Goal: Task Accomplishment & Management: Manage account settings

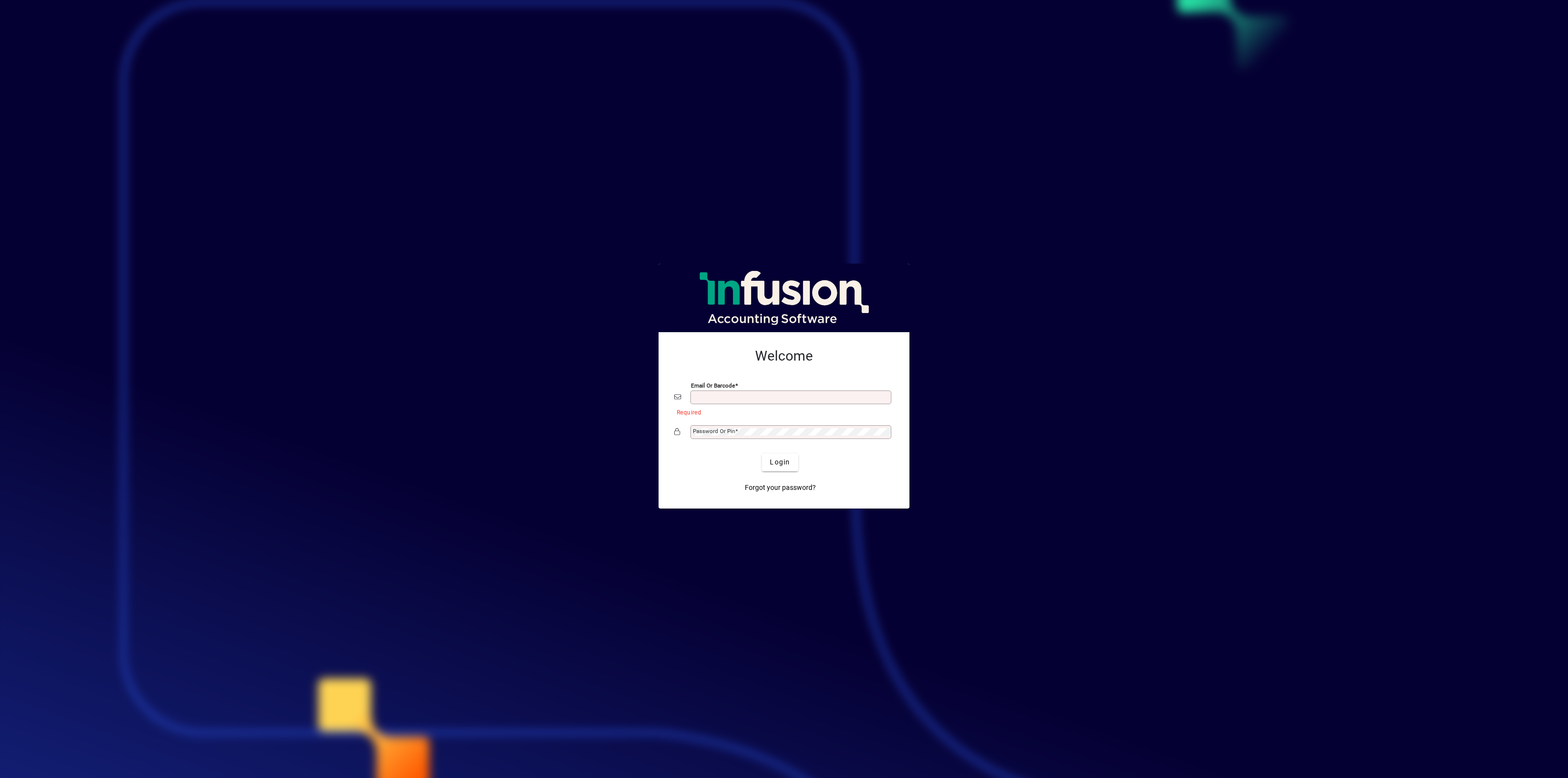
type input "**********"
click at [852, 358] on h2 "Welcome" at bounding box center [784, 356] width 220 height 16
click at [782, 464] on span "Login" at bounding box center [780, 462] width 20 height 10
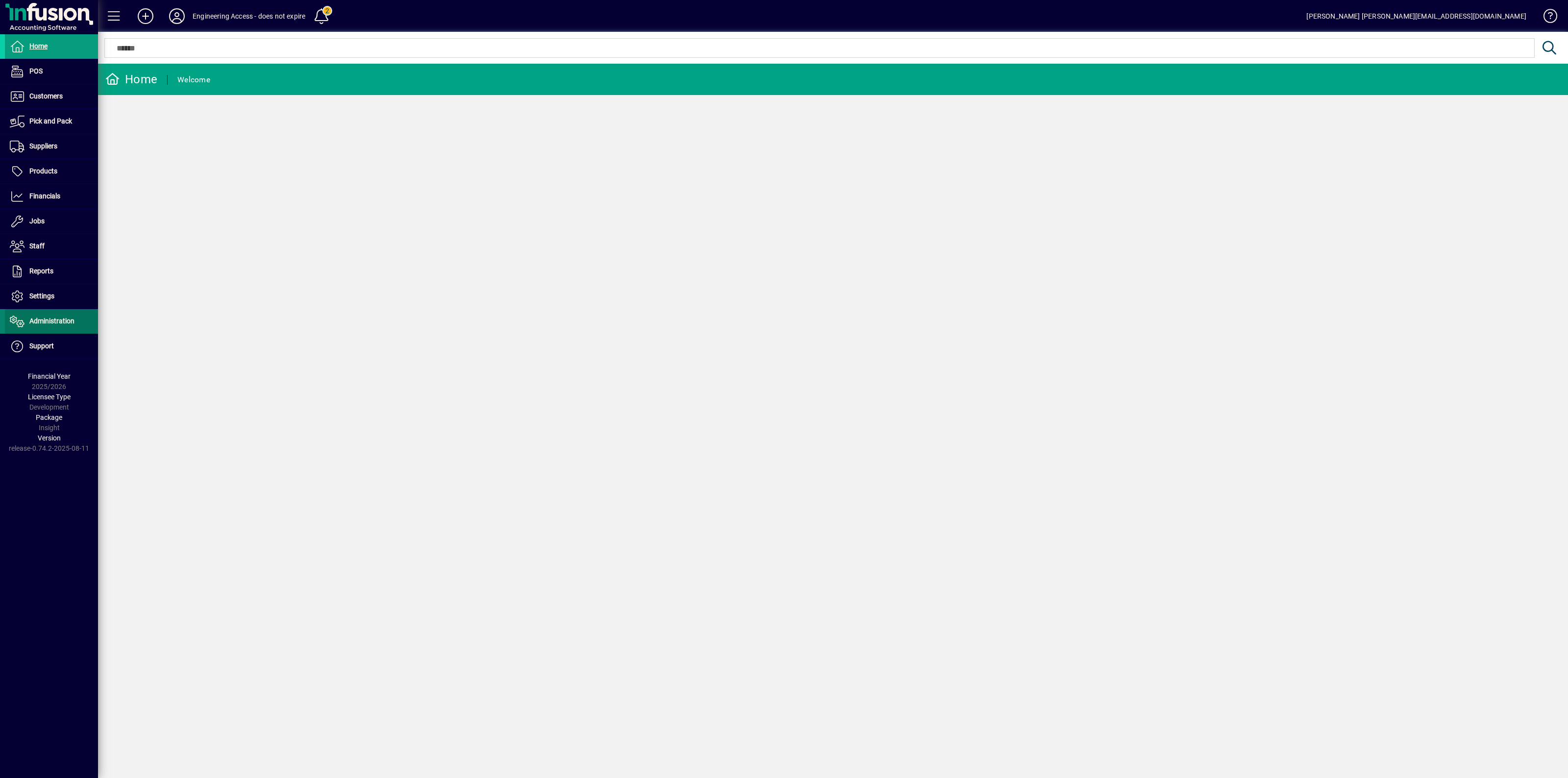
click at [50, 321] on span "Administration" at bounding box center [52, 321] width 45 height 8
click at [37, 338] on span "Licensees" at bounding box center [27, 342] width 36 height 8
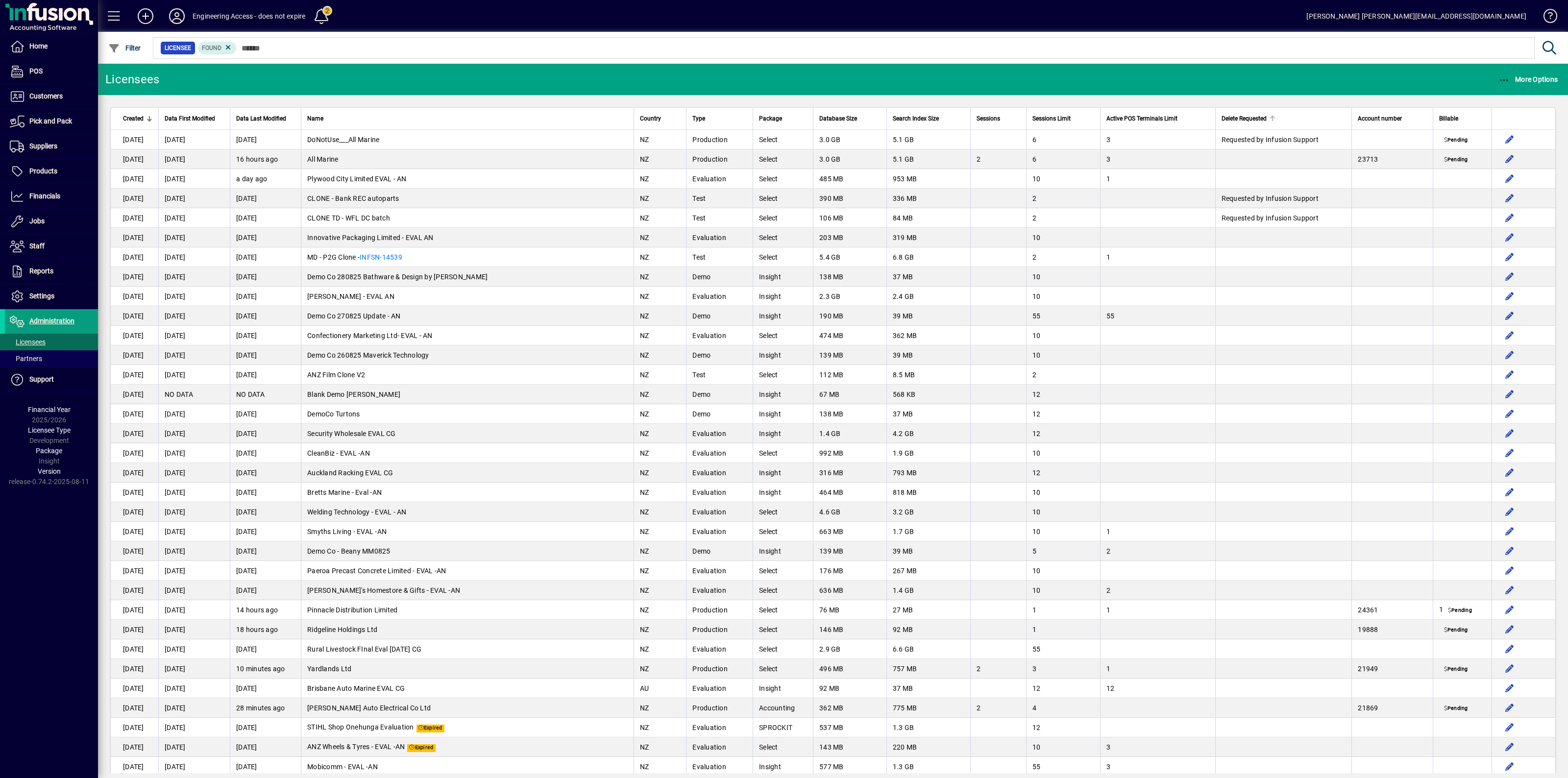
click at [1244, 115] on span "Delete Requested" at bounding box center [1244, 119] width 45 height 11
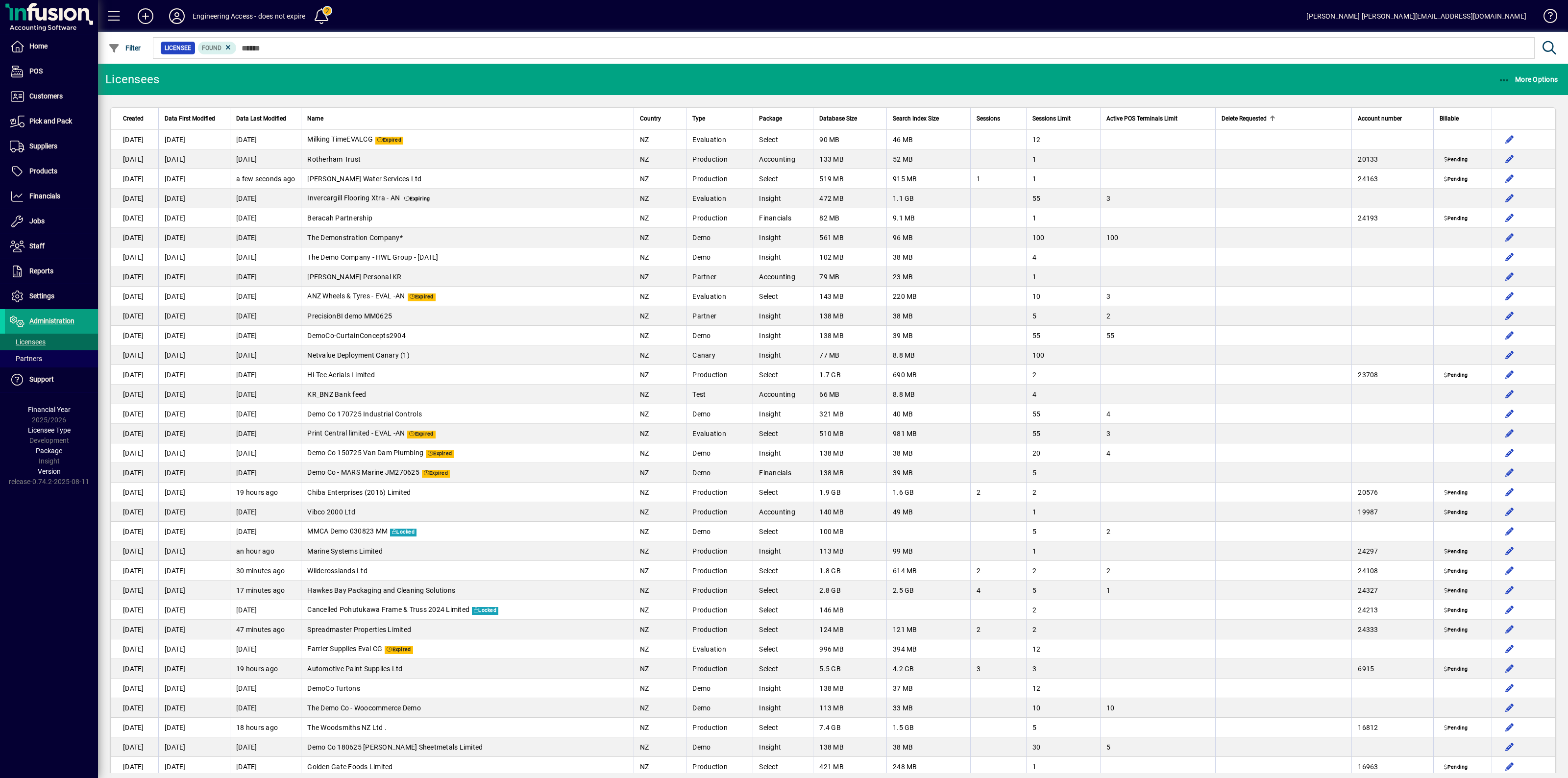
click at [1244, 115] on span "Delete Requested" at bounding box center [1244, 119] width 45 height 11
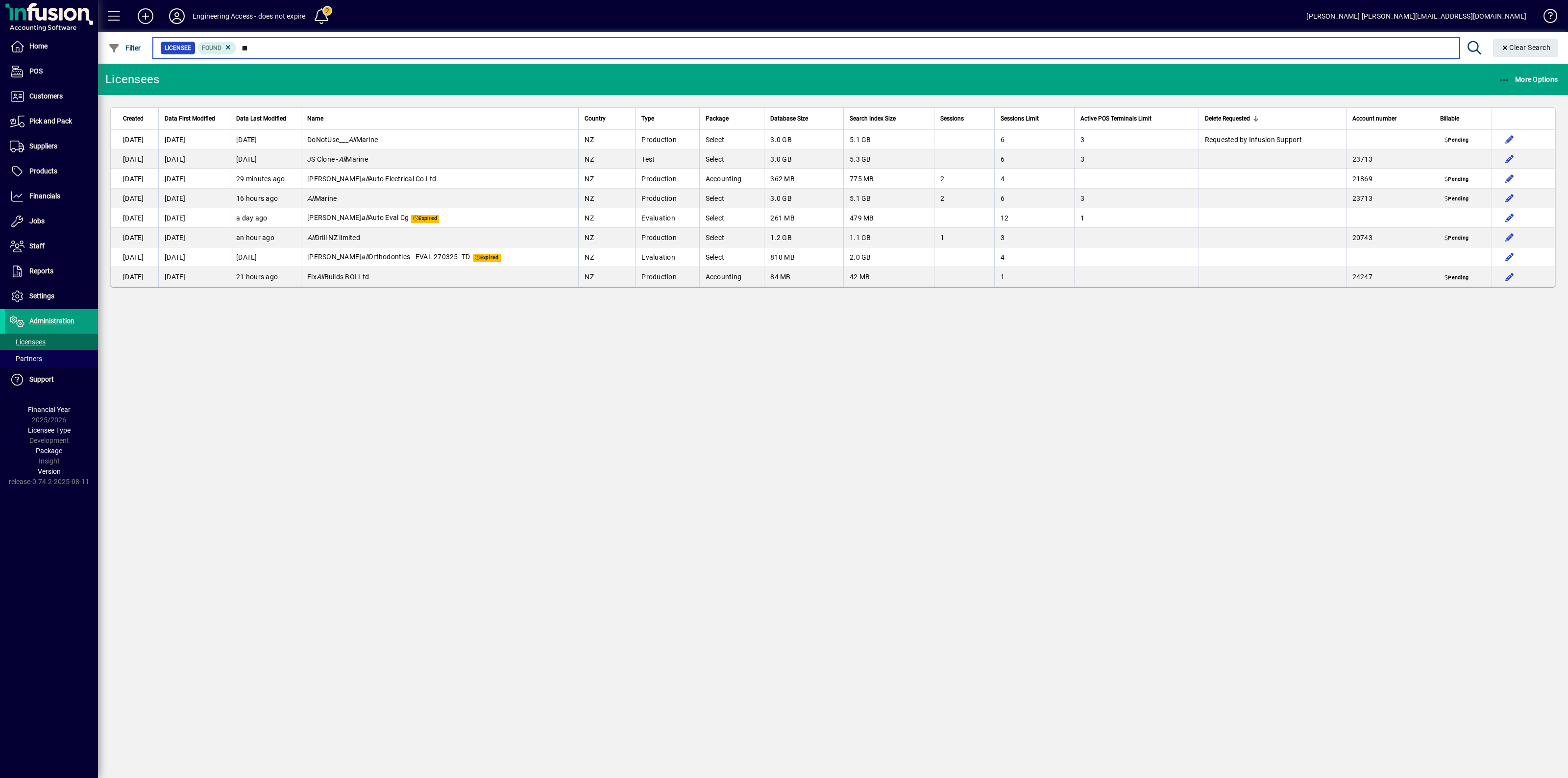
type input "*"
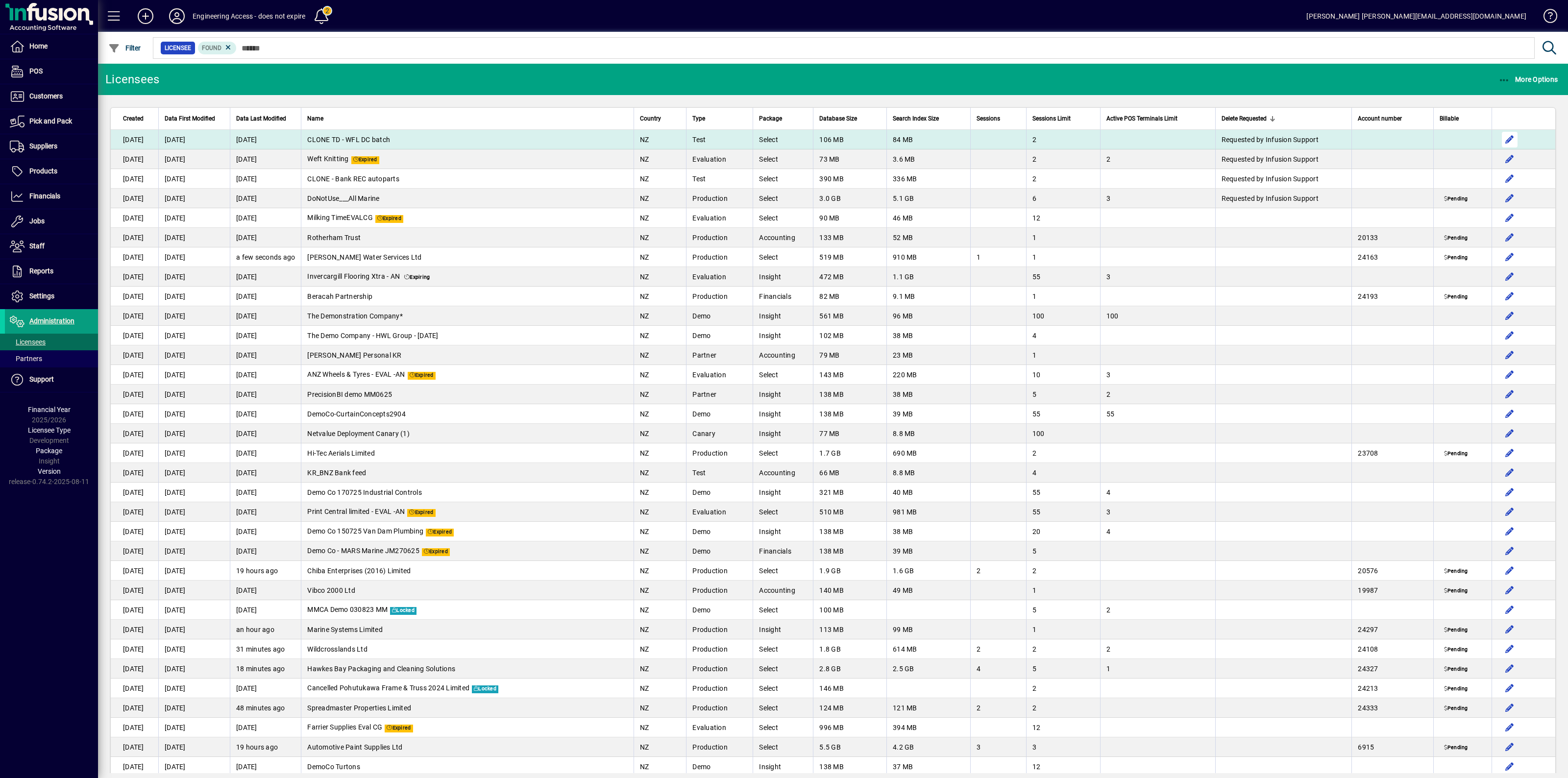
click at [1500, 139] on span "button" at bounding box center [1510, 139] width 24 height 24
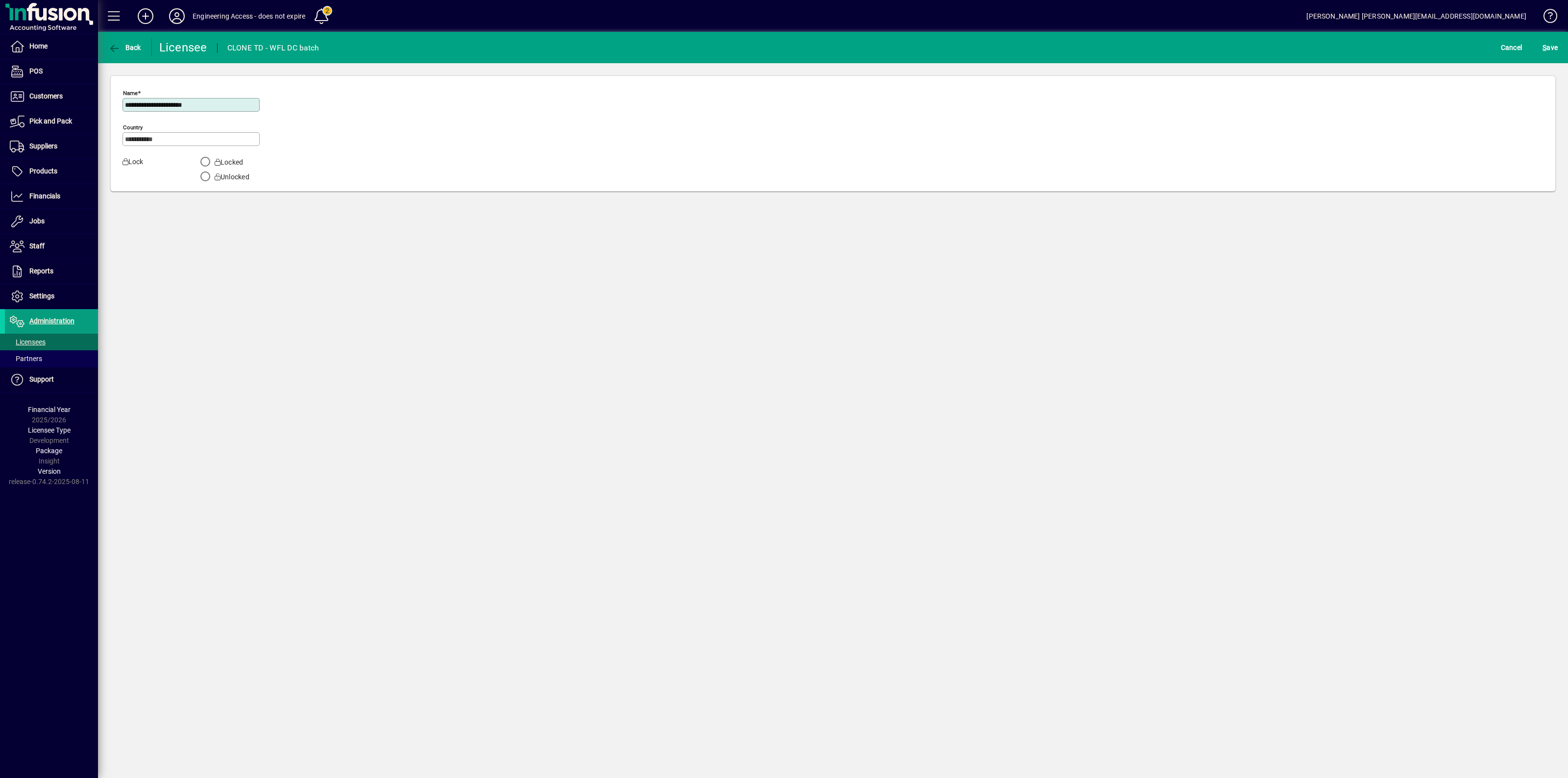
click at [1128, 121] on div "**********" at bounding box center [833, 136] width 1421 height 100
click at [132, 47] on span "Back" at bounding box center [125, 47] width 33 height 8
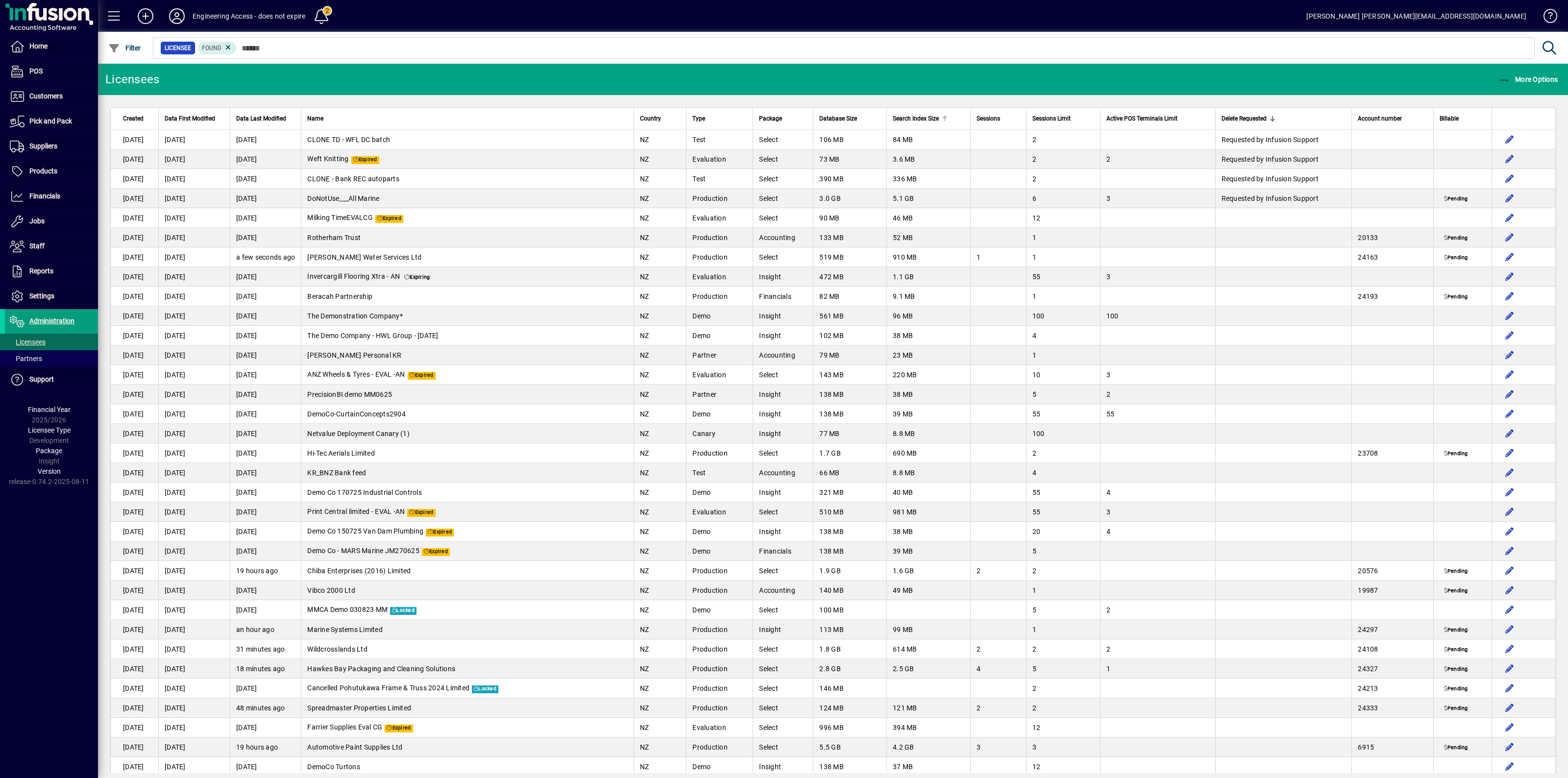
click at [898, 118] on span "Search Index Size" at bounding box center [916, 119] width 46 height 11
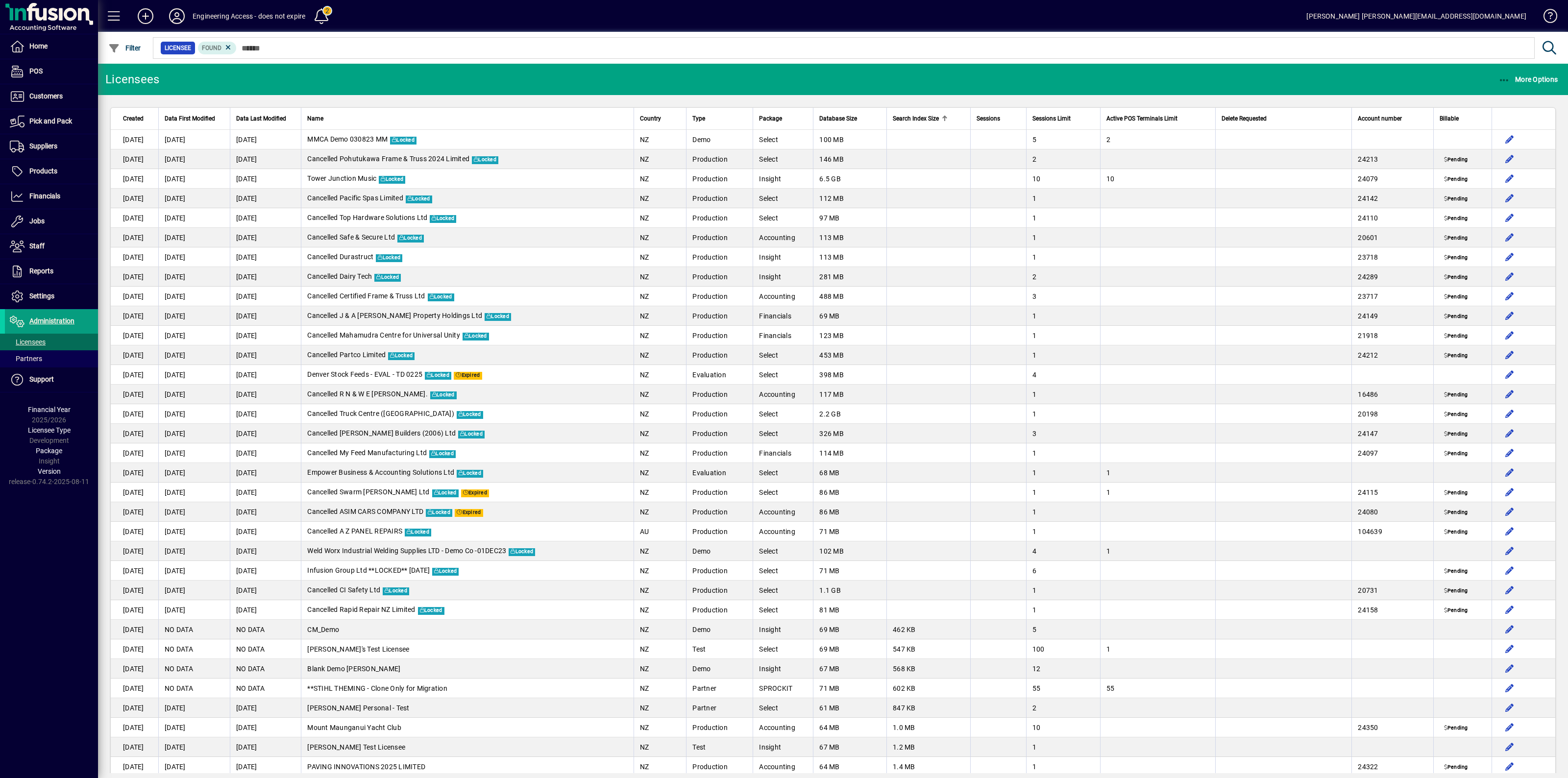
click at [898, 118] on span "Search Index Size" at bounding box center [916, 119] width 46 height 11
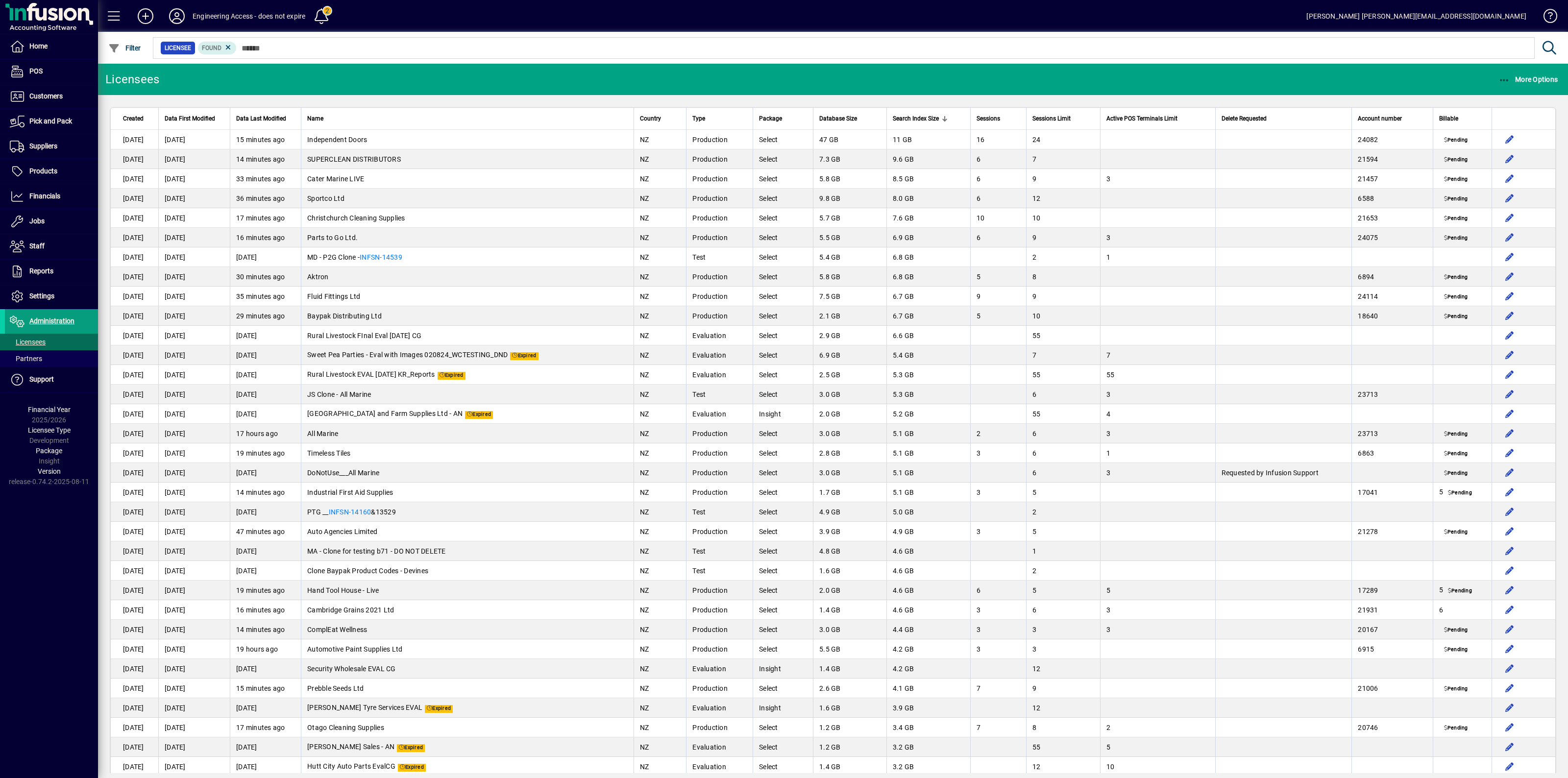
click at [1225, 117] on span "Delete Requested" at bounding box center [1244, 119] width 45 height 11
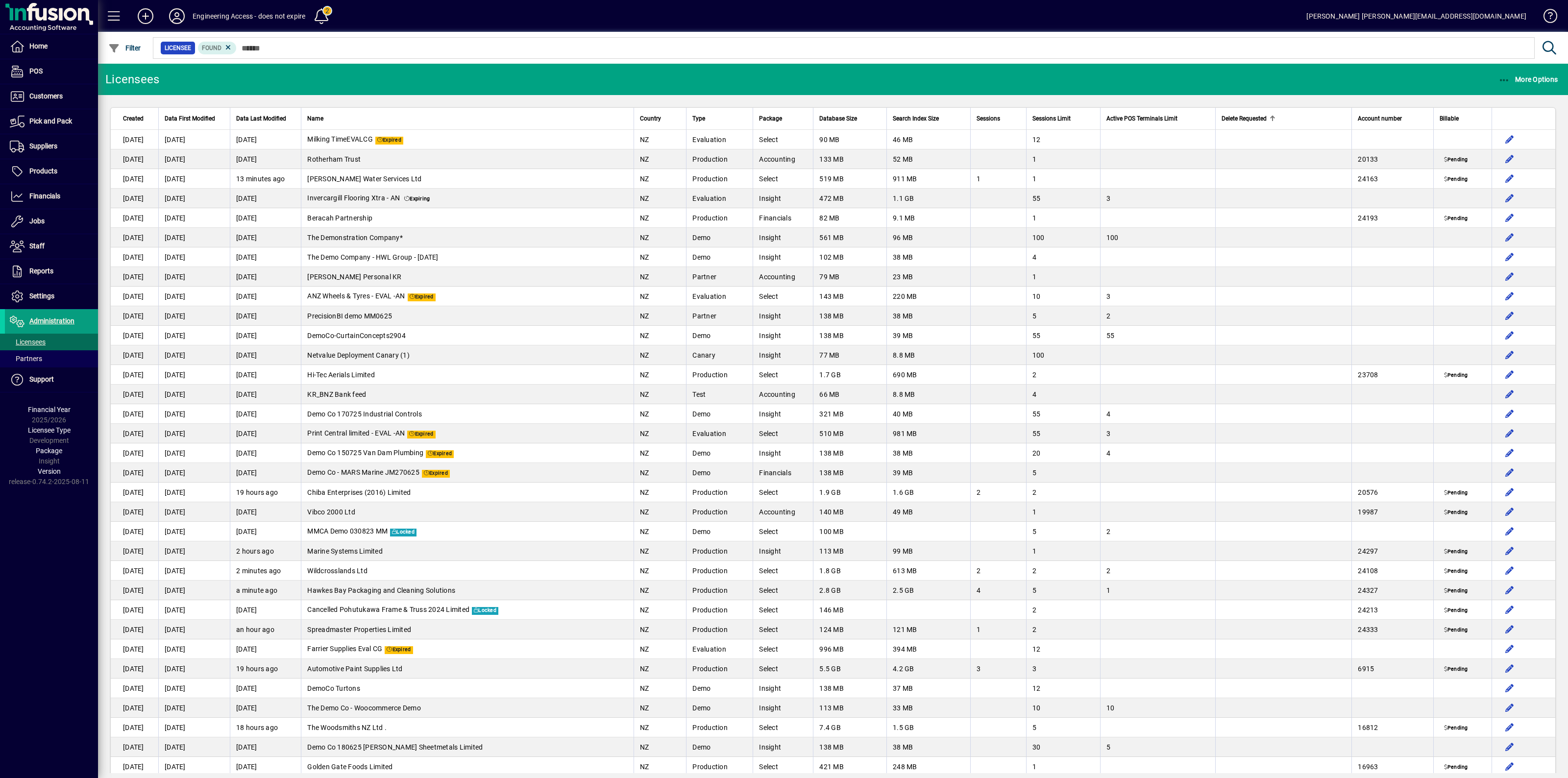
click at [1225, 117] on span "Delete Requested" at bounding box center [1244, 119] width 45 height 11
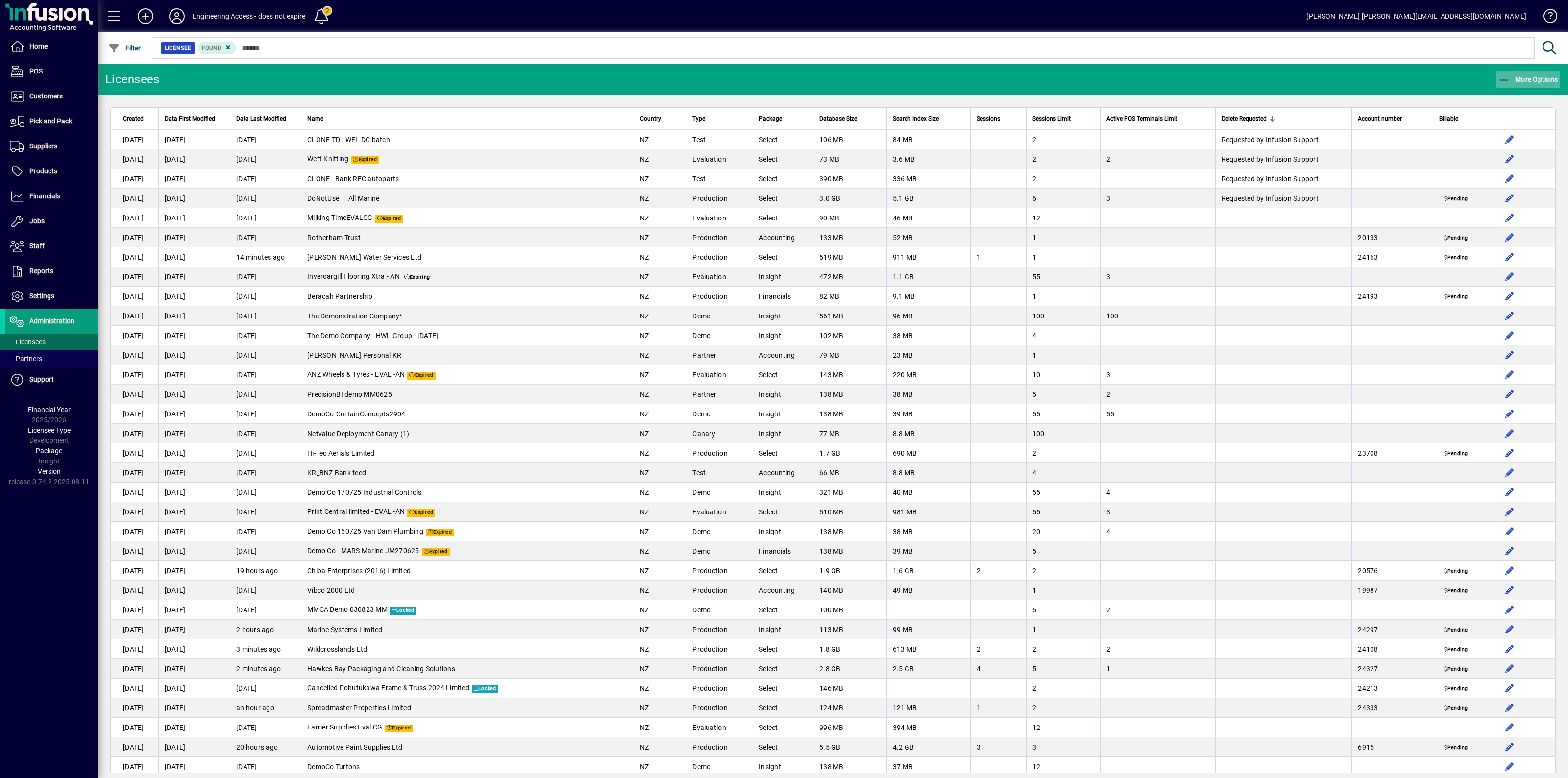
click at [1504, 77] on icon "button" at bounding box center [1505, 80] width 12 height 10
click at [1494, 102] on span "Export" at bounding box center [1519, 100] width 82 height 12
click at [1425, 64] on mat-toolbar-row "Licensees More Options" at bounding box center [833, 80] width 1470 height 32
click at [819, 118] on span "Database Size" at bounding box center [838, 119] width 38 height 11
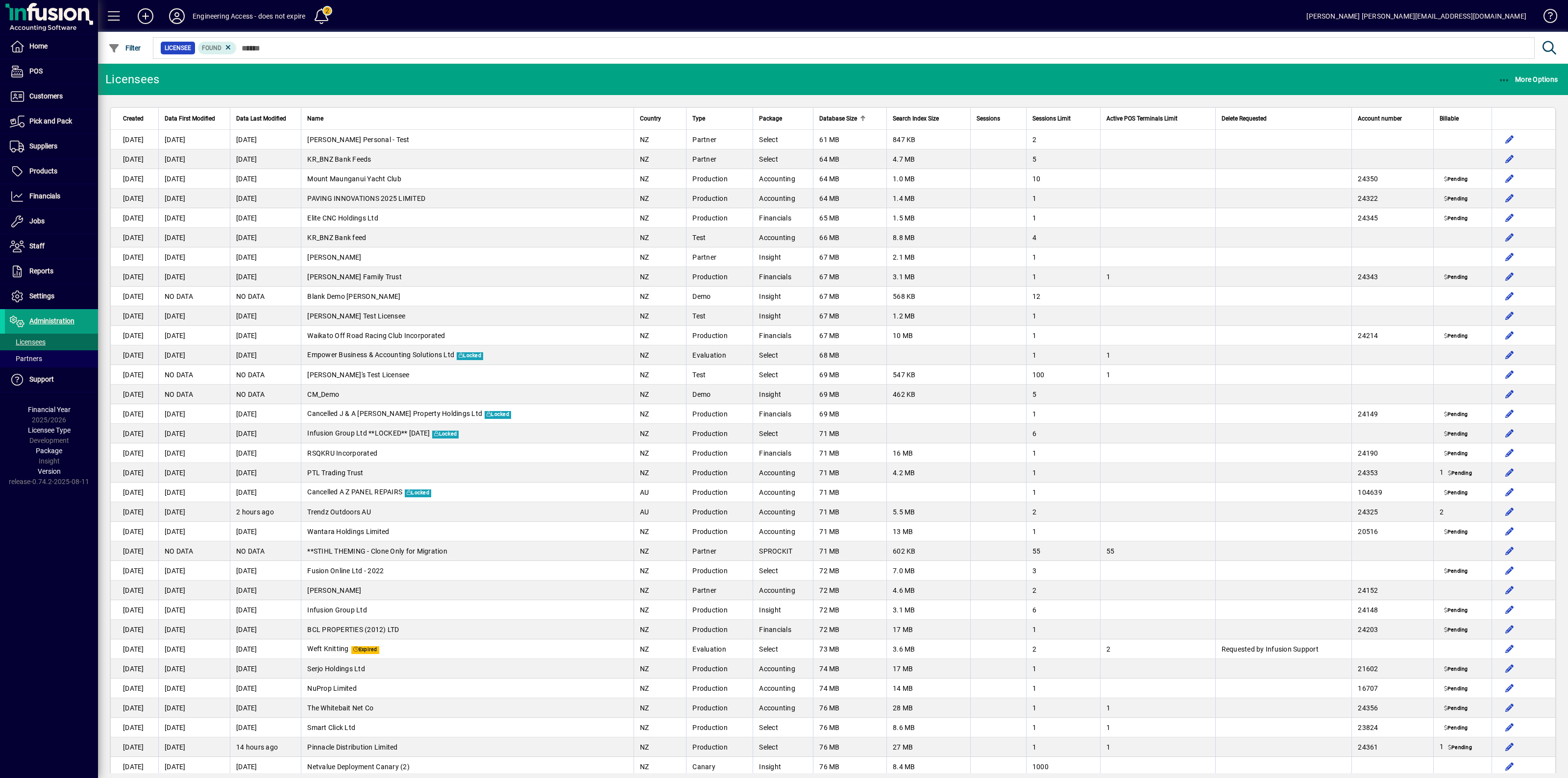
click at [819, 118] on span "Database Size" at bounding box center [838, 119] width 38 height 11
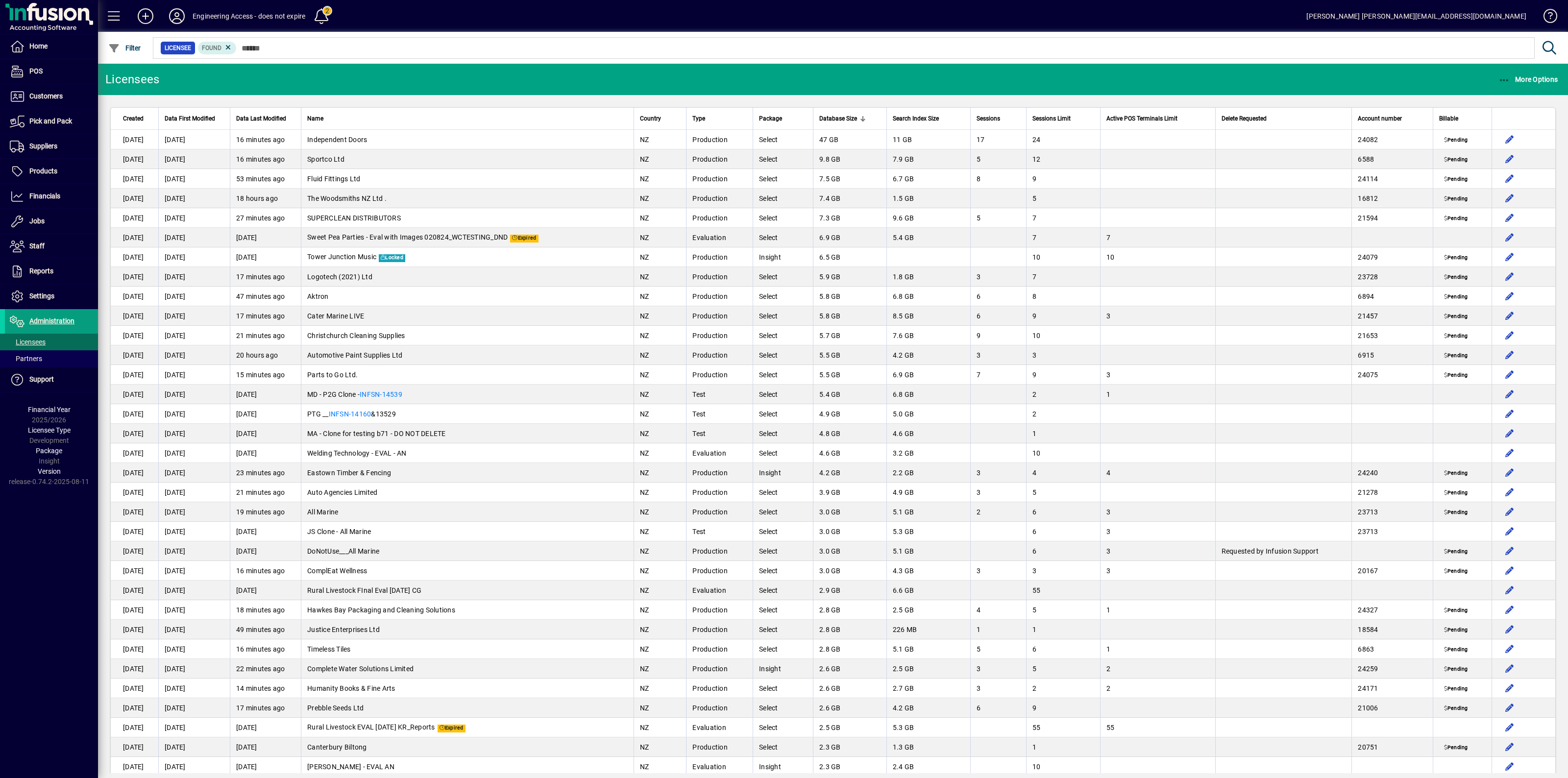
click at [1389, 74] on mat-toolbar-row "Licensees More Options" at bounding box center [833, 80] width 1470 height 32
